Goal: Information Seeking & Learning: Learn about a topic

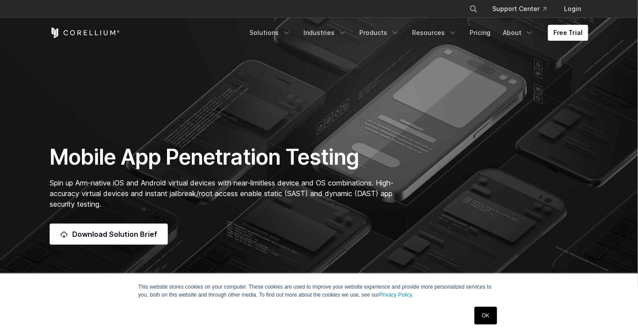
scroll to position [44, 0]
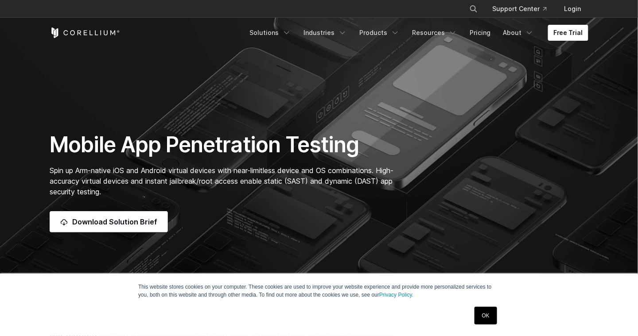
click at [481, 315] on link "OK" at bounding box center [486, 316] width 23 height 18
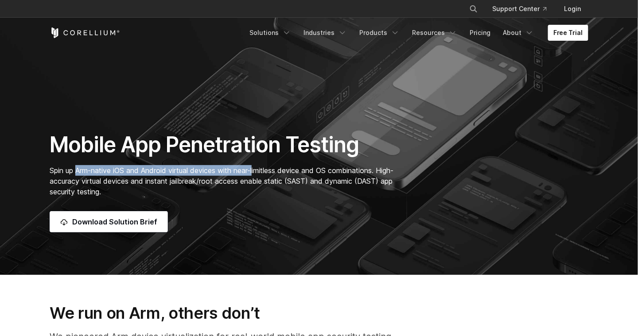
drag, startPoint x: 79, startPoint y: 172, endPoint x: 258, endPoint y: 172, distance: 179.5
click at [258, 172] on span "Spin up Arm-native iOS and Android virtual devices with near-limitless device a…" at bounding box center [222, 181] width 344 height 30
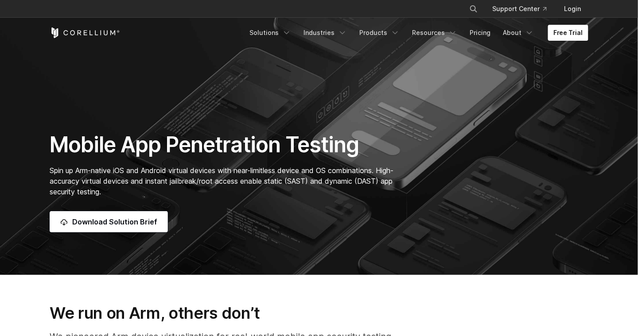
drag, startPoint x: 258, startPoint y: 172, endPoint x: 355, endPoint y: 208, distance: 102.8
click at [355, 208] on div "Mobile App Penetration Testing Spin up Arm-native iOS and Android virtual devic…" at bounding box center [226, 182] width 371 height 101
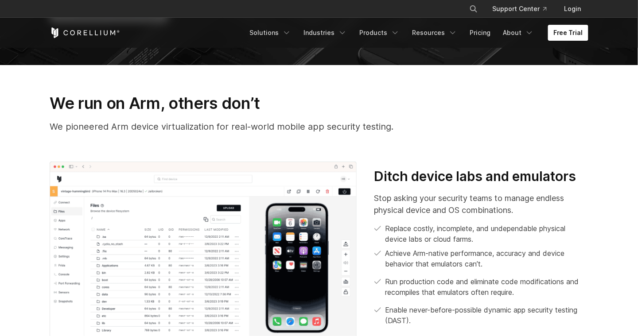
scroll to position [266, 0]
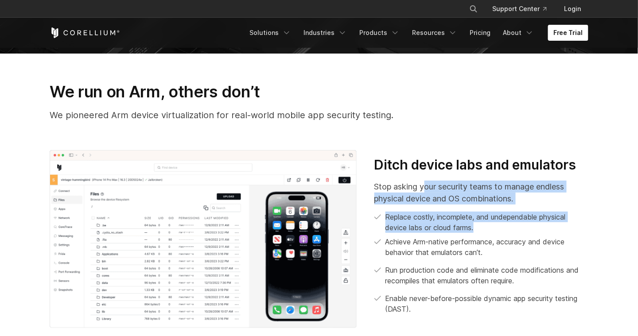
drag, startPoint x: 424, startPoint y: 188, endPoint x: 528, endPoint y: 231, distance: 112.9
click at [528, 231] on div "Stop asking your security teams to manage endless physical device and OS combin…" at bounding box center [482, 248] width 214 height 134
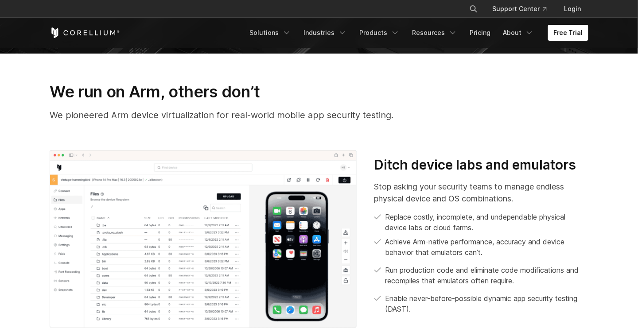
drag, startPoint x: 528, startPoint y: 231, endPoint x: 515, endPoint y: 277, distance: 48.4
click at [515, 277] on p "Run production code and eliminate code modifications and recompiles that emulat…" at bounding box center [487, 275] width 203 height 21
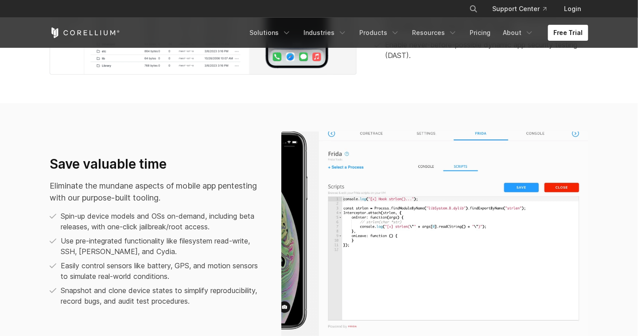
scroll to position [532, 0]
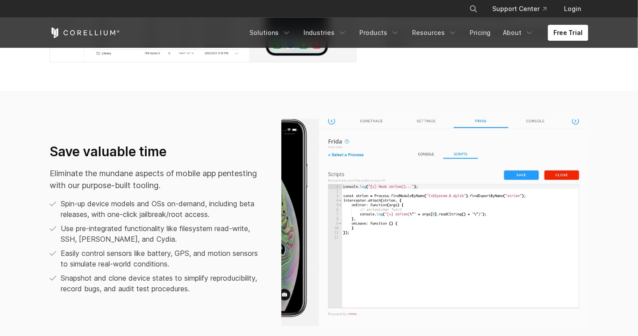
click at [152, 170] on p "Eliminate the mundane aspects of mobile app pentesting with our purpose-built t…" at bounding box center [157, 180] width 214 height 24
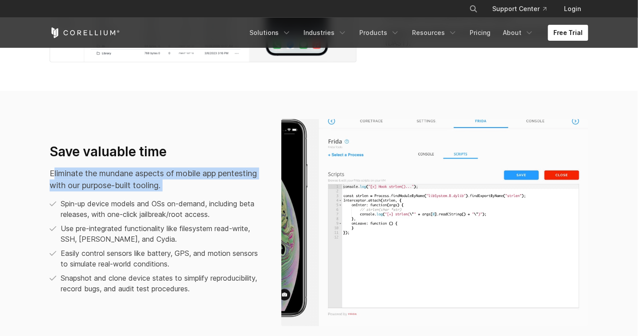
drag, startPoint x: 55, startPoint y: 172, endPoint x: 176, endPoint y: 195, distance: 124.1
click at [176, 195] on div "Save valuable time Eliminate the mundane aspects of mobile app pentesting with …" at bounding box center [157, 219] width 214 height 151
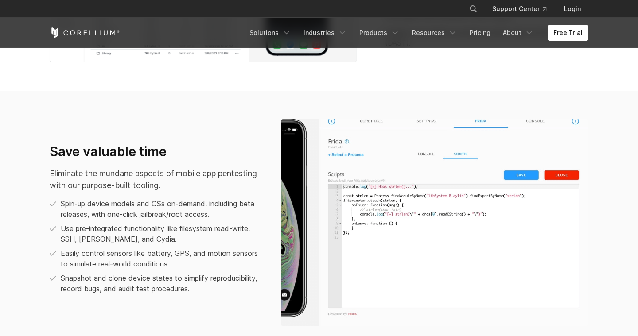
click at [81, 210] on p "Spin-up device models and OSs on-demand, including beta releases, with one-clic…" at bounding box center [162, 209] width 203 height 21
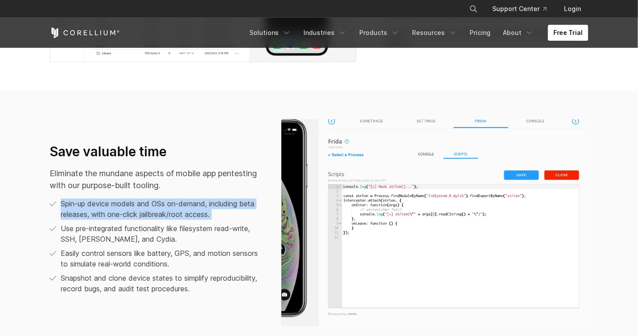
click at [81, 210] on p "Spin-up device models and OSs on-demand, including beta releases, with one-clic…" at bounding box center [162, 209] width 203 height 21
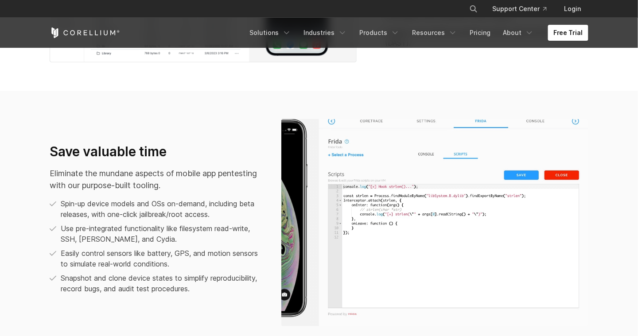
drag, startPoint x: 81, startPoint y: 210, endPoint x: 142, endPoint y: 238, distance: 67.4
click at [142, 238] on p "Use pre-integrated functionality like filesystem read-write, SSH, [PERSON_NAME]…" at bounding box center [162, 234] width 203 height 21
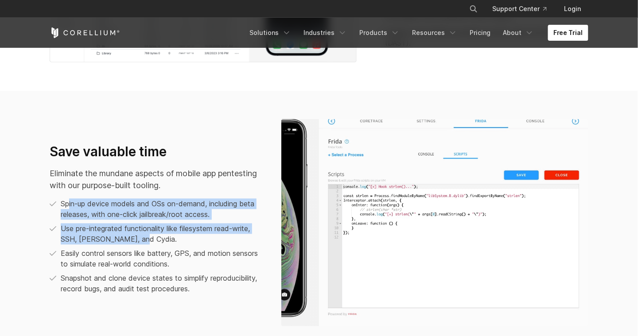
drag, startPoint x: 70, startPoint y: 206, endPoint x: 153, endPoint y: 239, distance: 89.9
click at [153, 239] on ul "Spin-up device models and OSs on-demand, including beta releases, with one-clic…" at bounding box center [157, 247] width 214 height 96
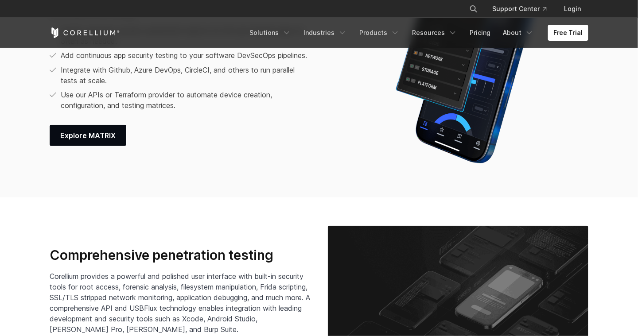
scroll to position [1286, 0]
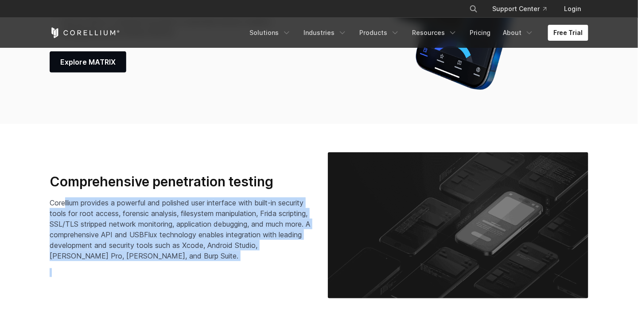
drag, startPoint x: 64, startPoint y: 206, endPoint x: 277, endPoint y: 266, distance: 220.6
click at [277, 266] on div "Comprehensive penetration testing Corellium provides a powerful and polished us…" at bounding box center [180, 226] width 261 height 104
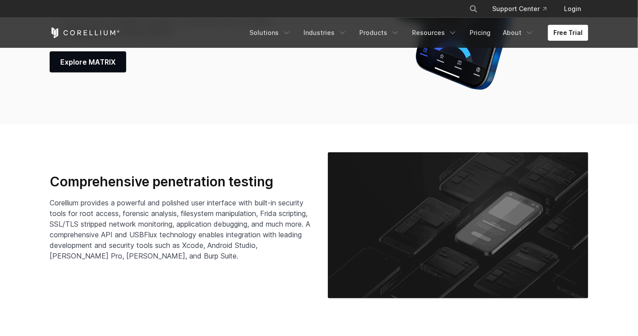
click at [60, 203] on span "Corellium provides a powerful and polished user interface with built-in securit…" at bounding box center [180, 230] width 261 height 62
copy span "Corellium"
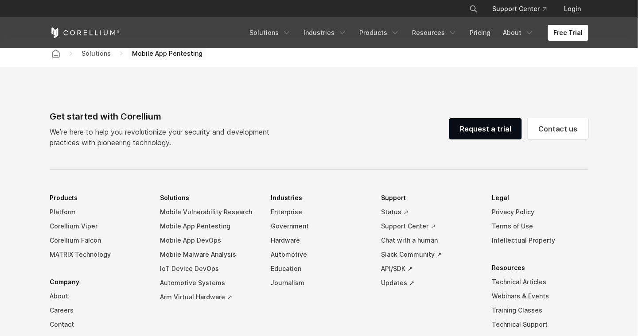
scroll to position [2805, 0]
